Goal: Find specific page/section: Find specific page/section

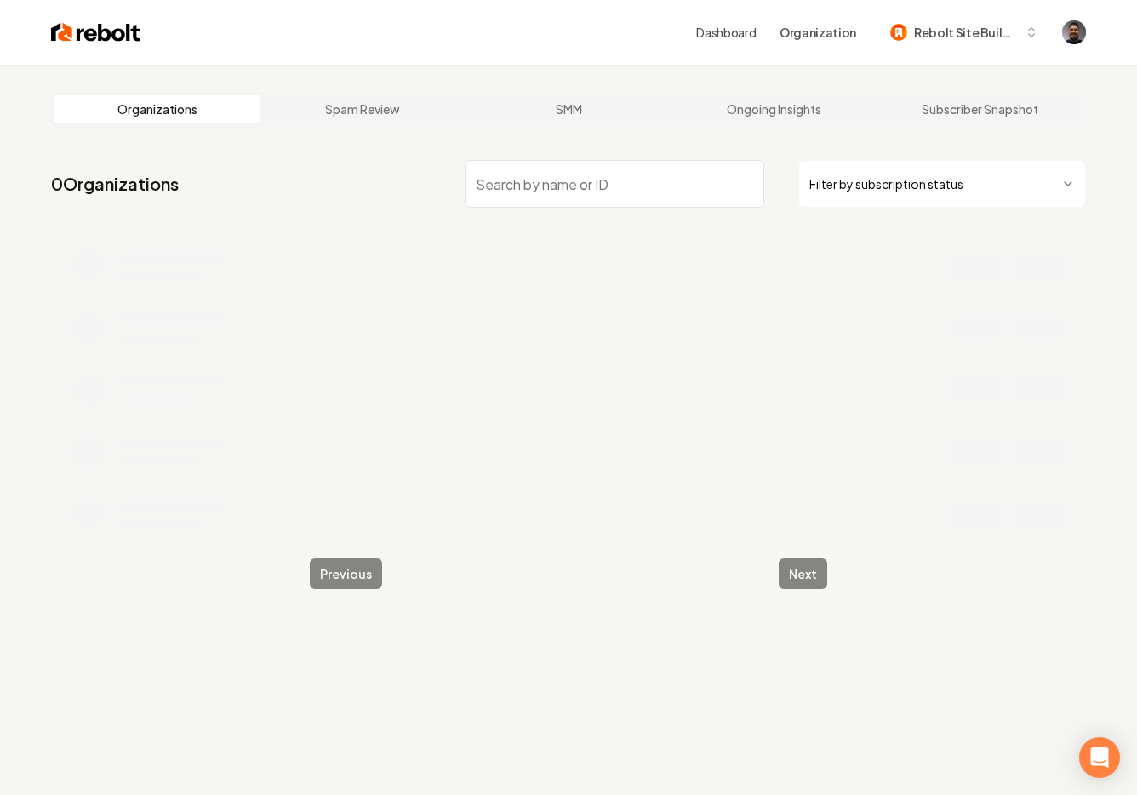
click at [582, 168] on input "search" at bounding box center [615, 184] width 300 height 48
click at [625, 178] on input "tek overhead" at bounding box center [615, 184] width 300 height 48
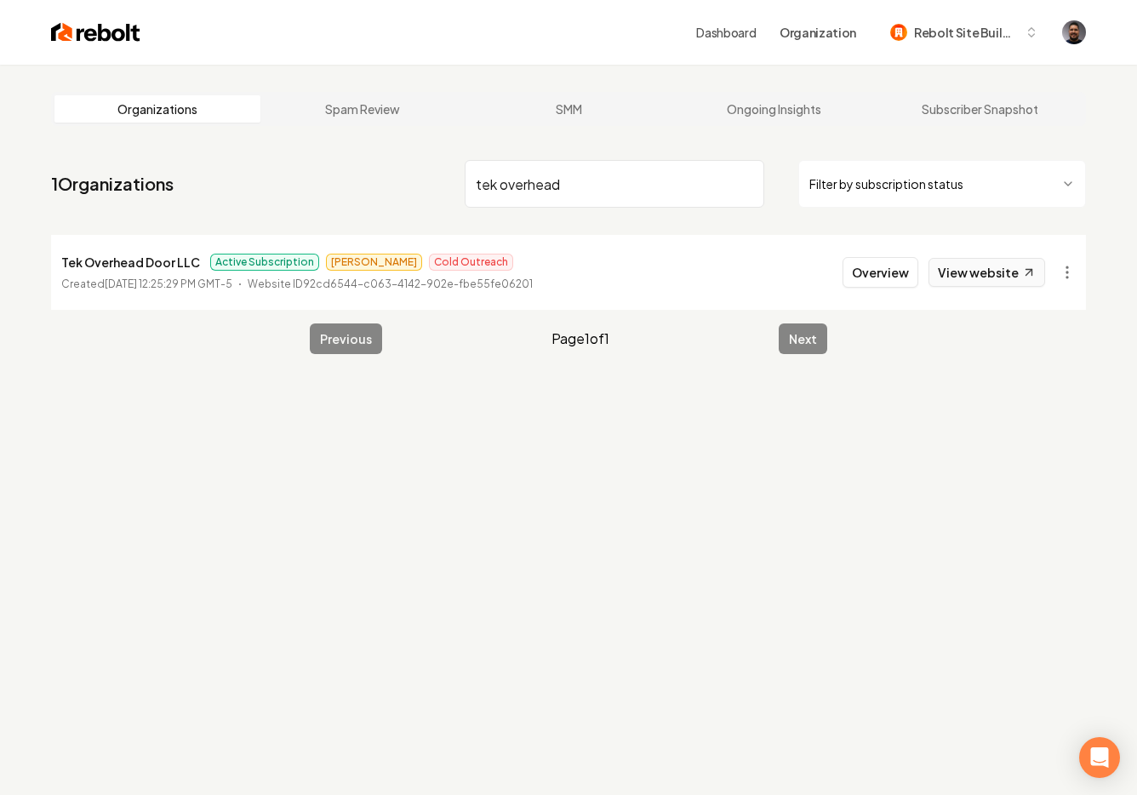
type input "tek overhead"
drag, startPoint x: 962, startPoint y: 272, endPoint x: 882, endPoint y: 267, distance: 80.2
click at [882, 267] on div "Overview View website" at bounding box center [944, 272] width 203 height 31
click at [882, 267] on button "Overview" at bounding box center [881, 272] width 76 height 31
